Goal: Task Accomplishment & Management: Use online tool/utility

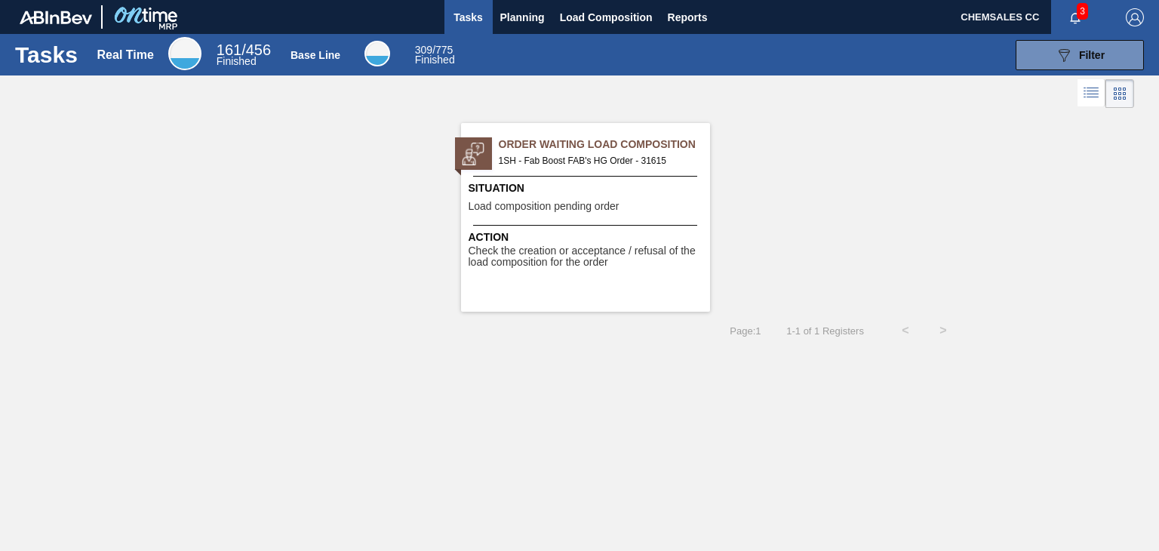
click at [653, 169] on div "Order Waiting Load Composition 1SH - Fab Boost FAB's HG Order - 31615 Situation…" at bounding box center [585, 217] width 249 height 189
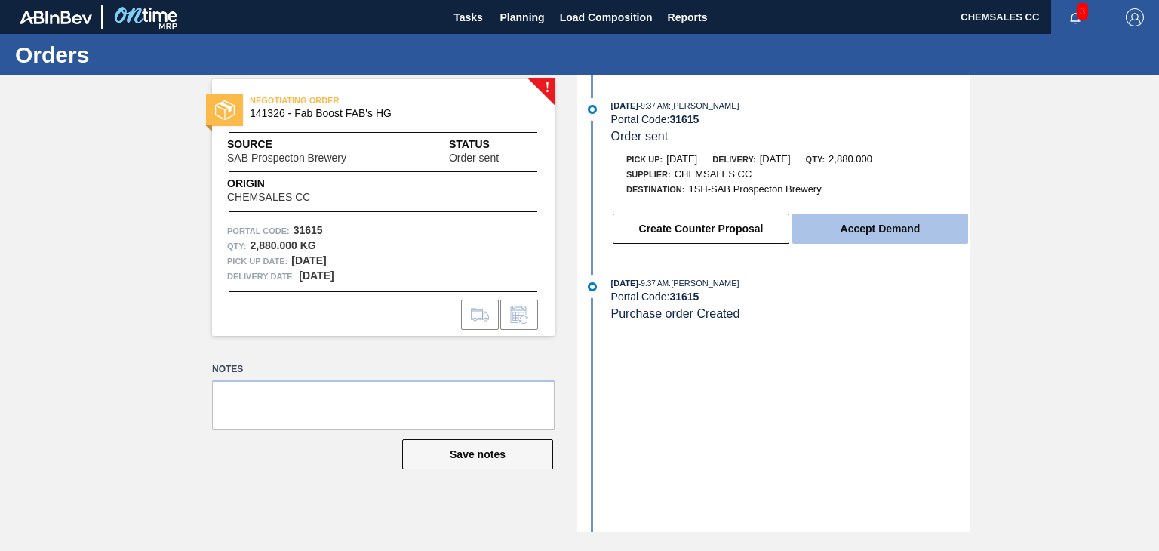
click at [842, 227] on button "Accept Demand" at bounding box center [881, 229] width 176 height 30
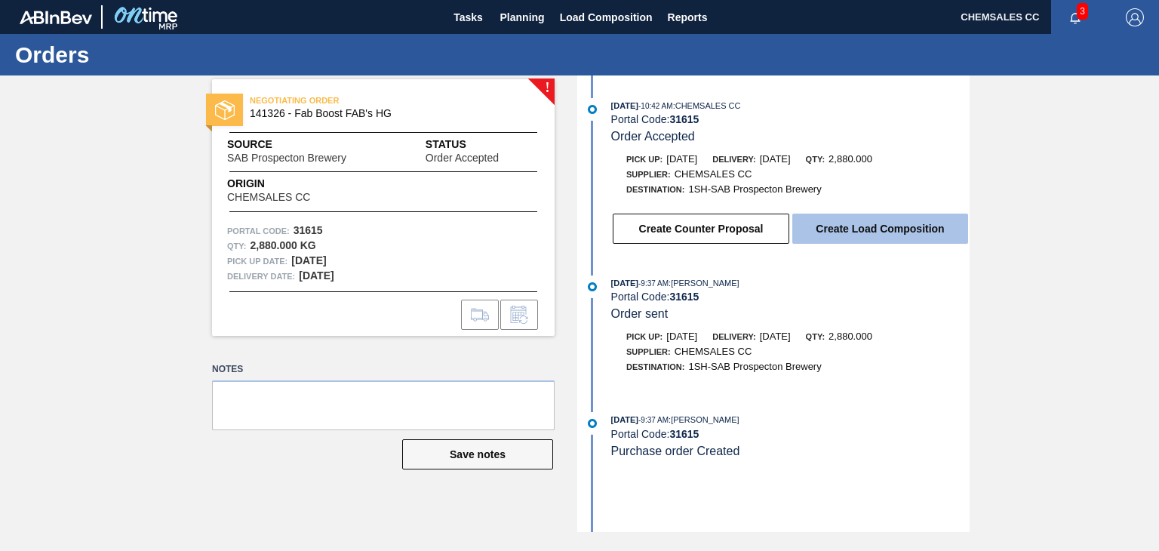
click at [876, 228] on button "Create Load Composition" at bounding box center [881, 229] width 176 height 30
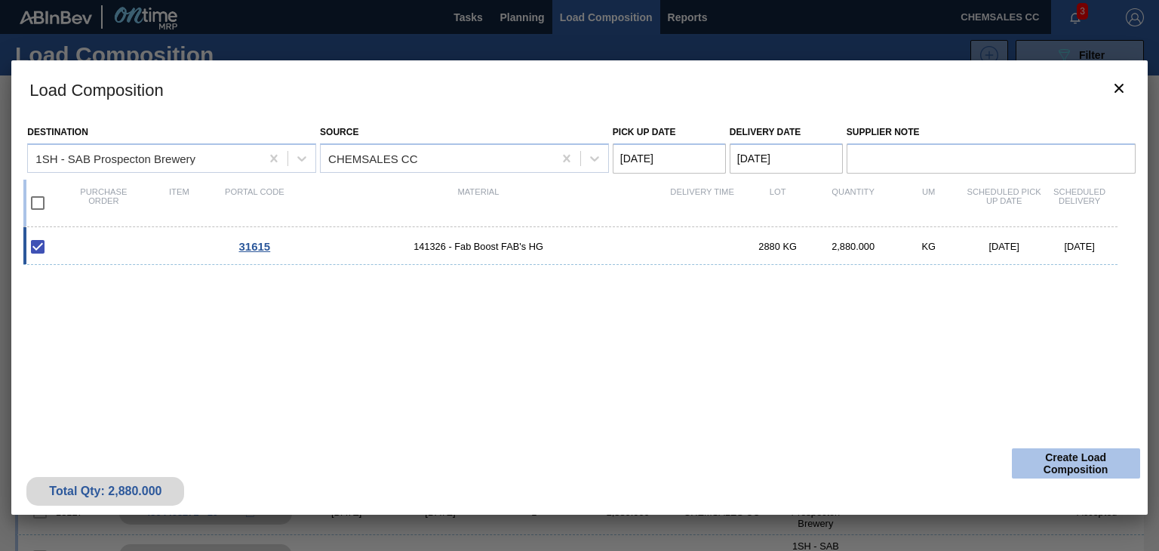
click at [1048, 457] on button "Create Load Composition" at bounding box center [1076, 463] width 128 height 30
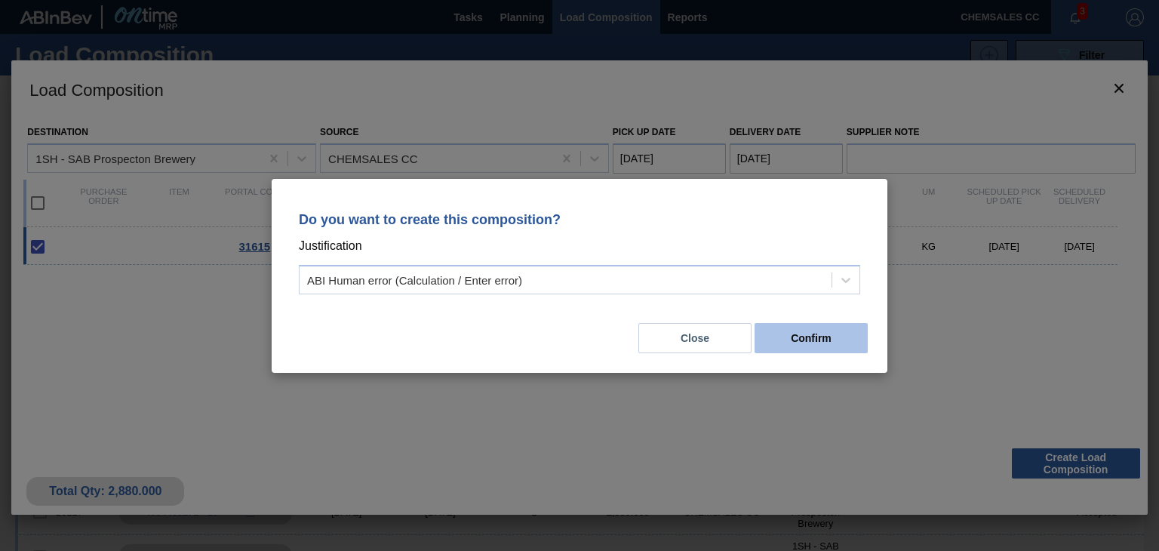
click at [802, 338] on button "Confirm" at bounding box center [811, 338] width 113 height 30
